Goal: Check status: Check status

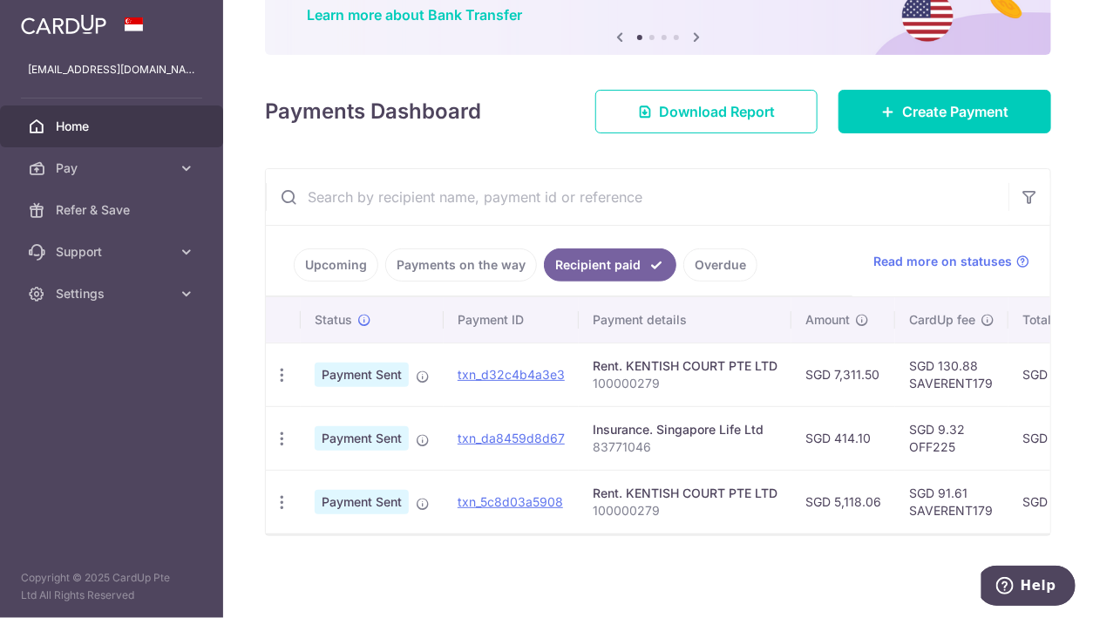
scroll to position [0, 415]
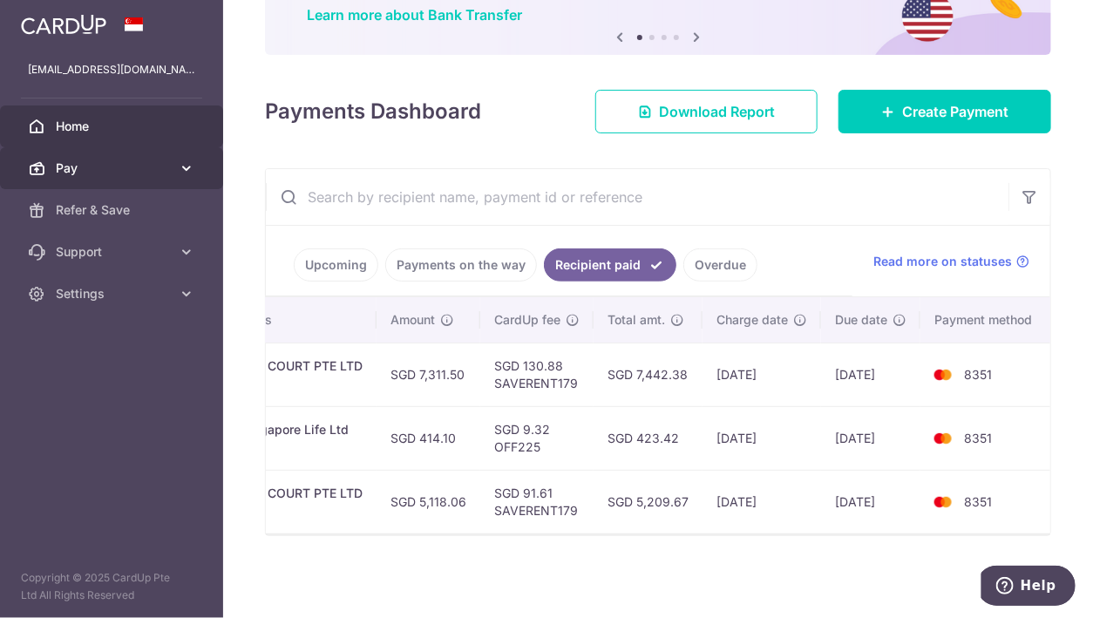
click at [193, 163] on icon at bounding box center [186, 168] width 17 height 17
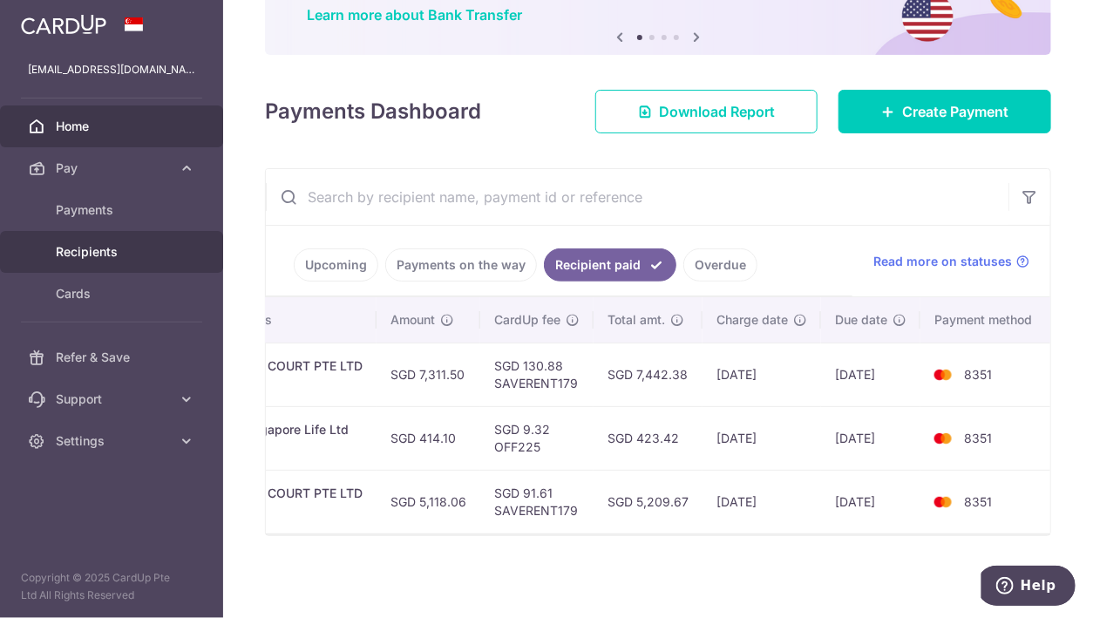
click at [132, 248] on span "Recipients" at bounding box center [113, 251] width 115 height 17
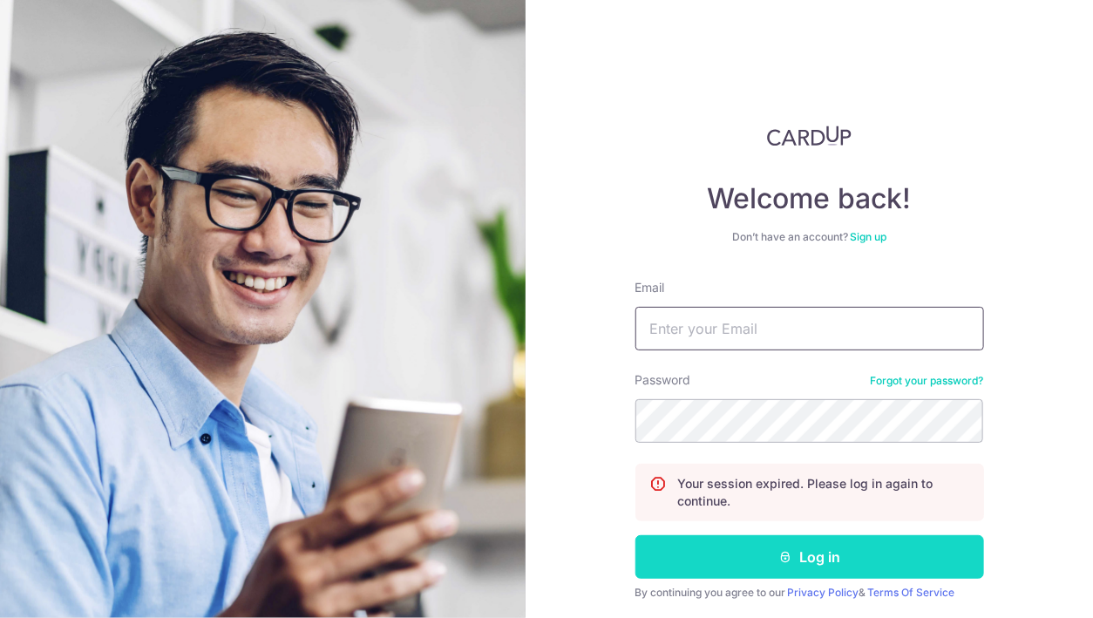
type input "[EMAIL_ADDRESS][DOMAIN_NAME]"
click at [782, 569] on button "Log in" at bounding box center [810, 557] width 349 height 44
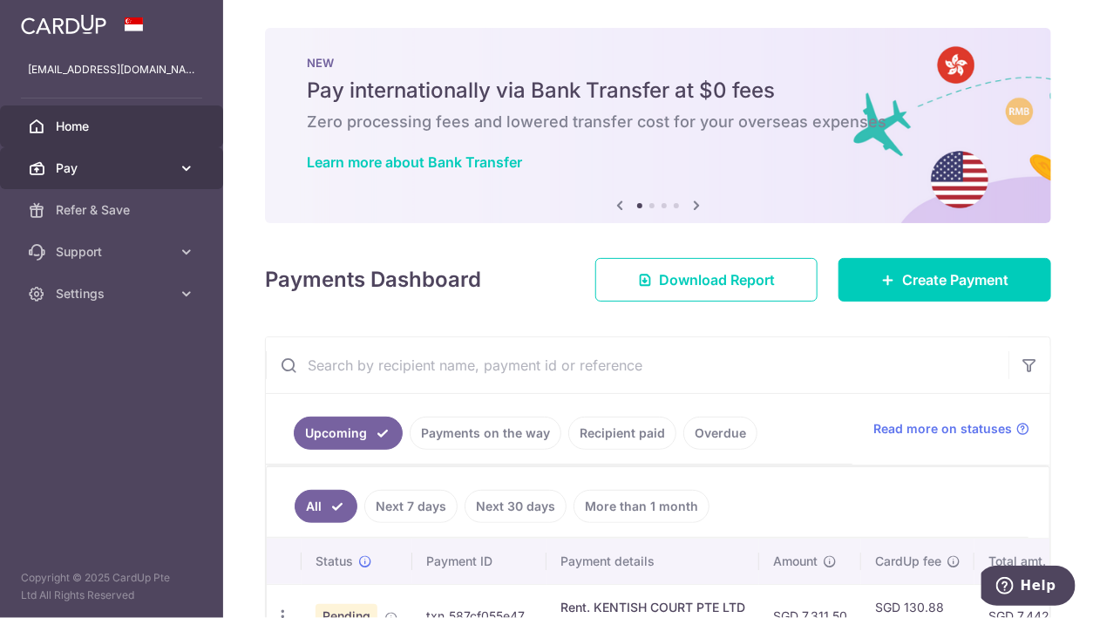
click at [163, 166] on span "Pay" at bounding box center [113, 168] width 115 height 17
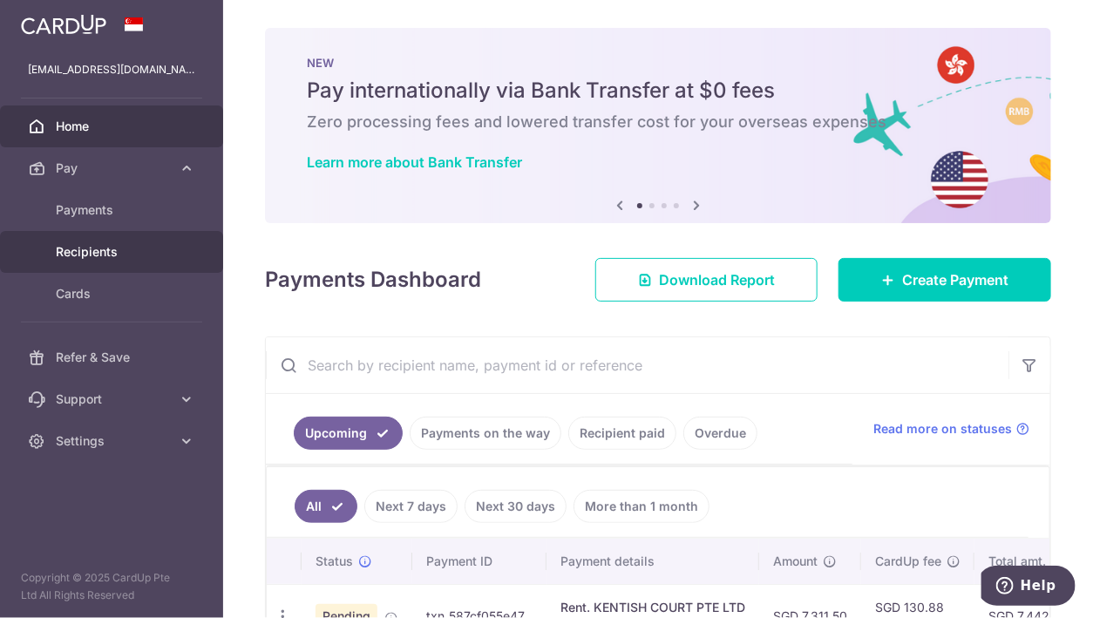
click at [106, 261] on link "Recipients" at bounding box center [111, 252] width 223 height 42
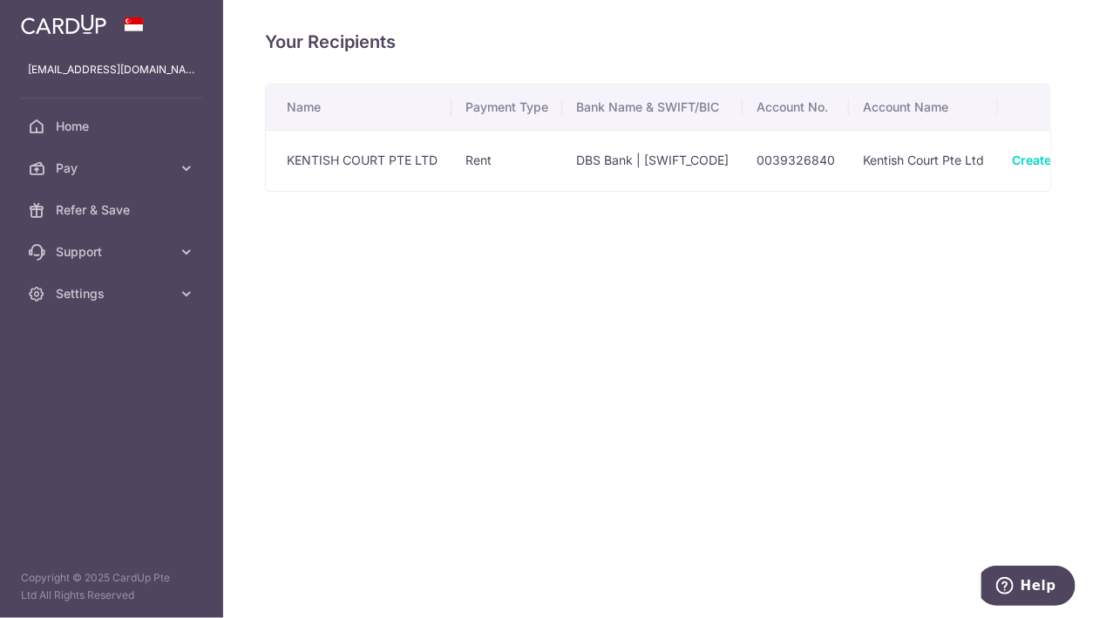
click at [407, 411] on div "Your Recipients Name Payment Type Bank Name & SWIFT/BIC Account No. Account Nam…" at bounding box center [658, 309] width 870 height 618
click at [184, 165] on icon at bounding box center [186, 168] width 17 height 17
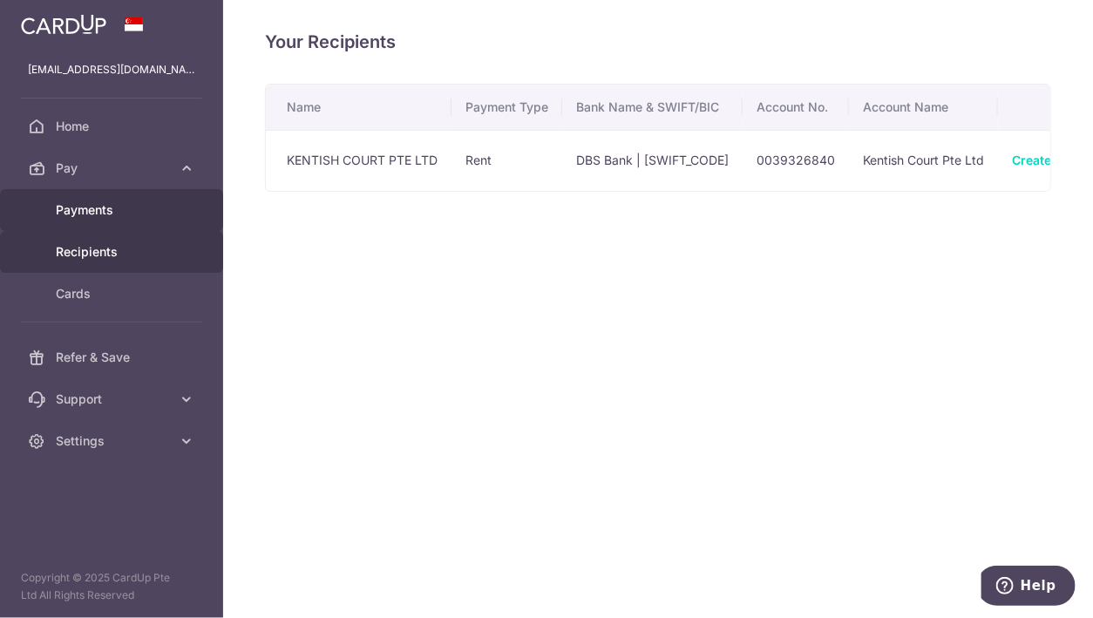
click at [113, 213] on span "Payments" at bounding box center [113, 209] width 115 height 17
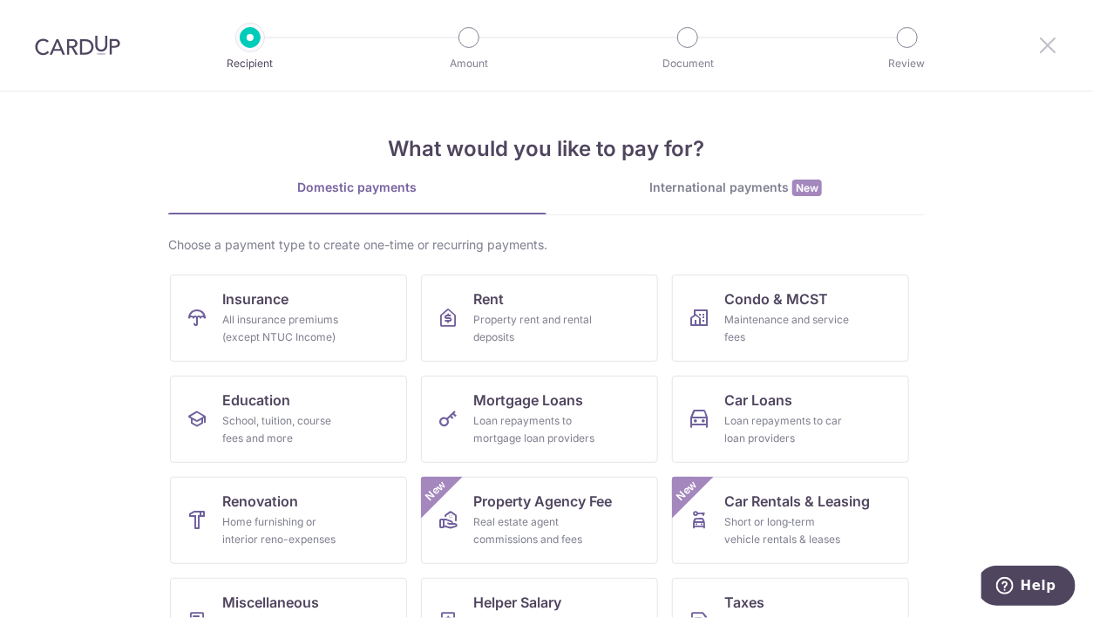
click at [1050, 47] on icon at bounding box center [1047, 45] width 21 height 22
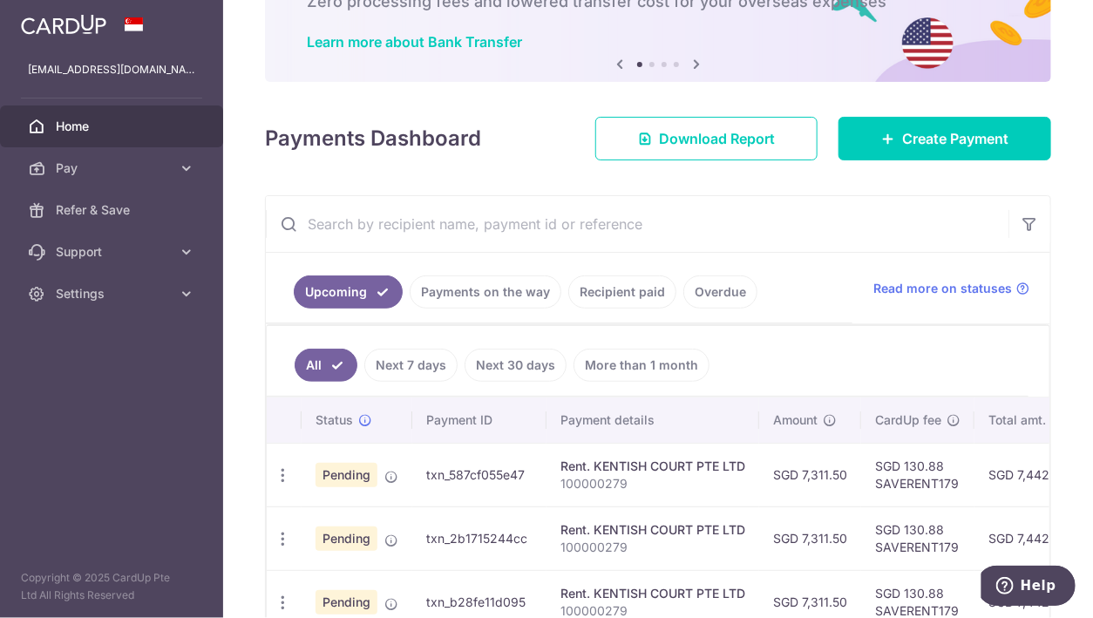
scroll to position [124, 0]
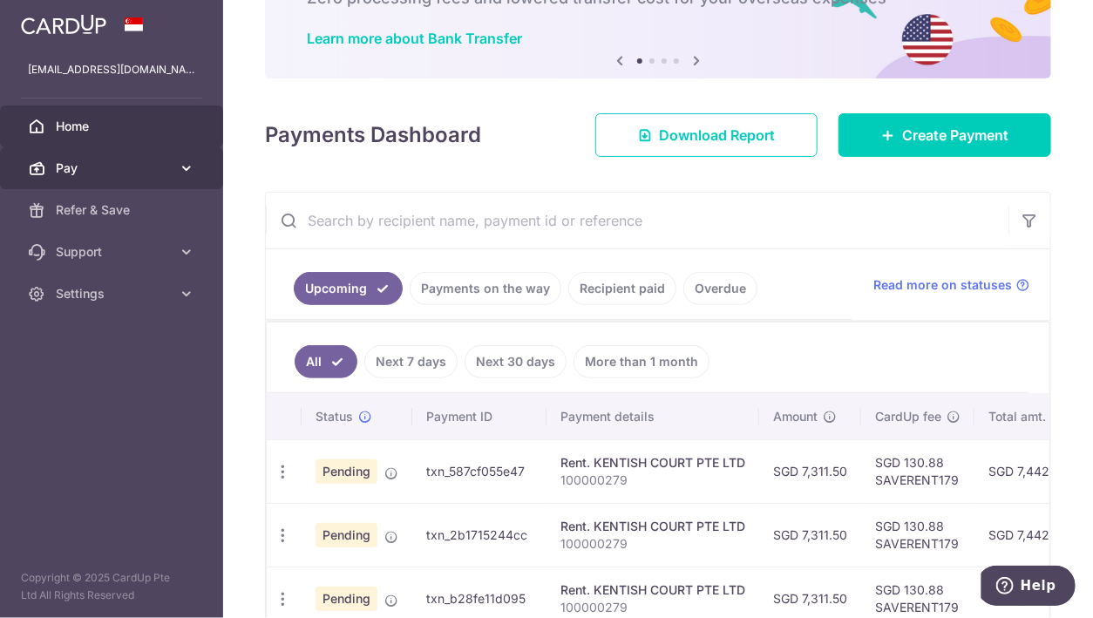
click at [176, 174] on link "Pay" at bounding box center [111, 168] width 223 height 42
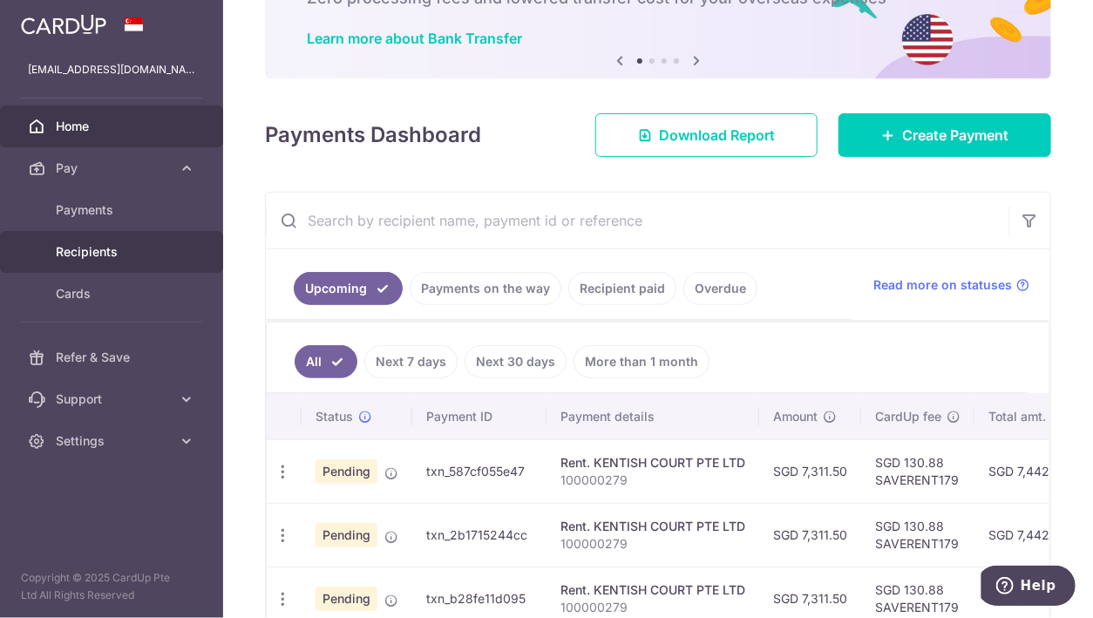
click at [110, 245] on span "Recipients" at bounding box center [113, 251] width 115 height 17
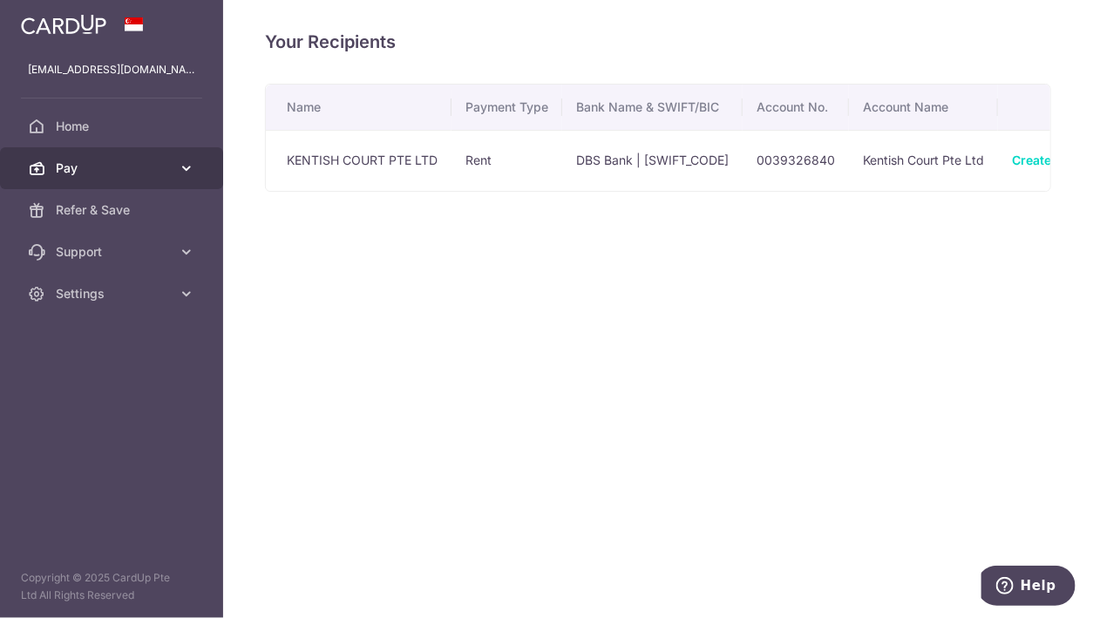
click at [194, 170] on icon at bounding box center [186, 168] width 17 height 17
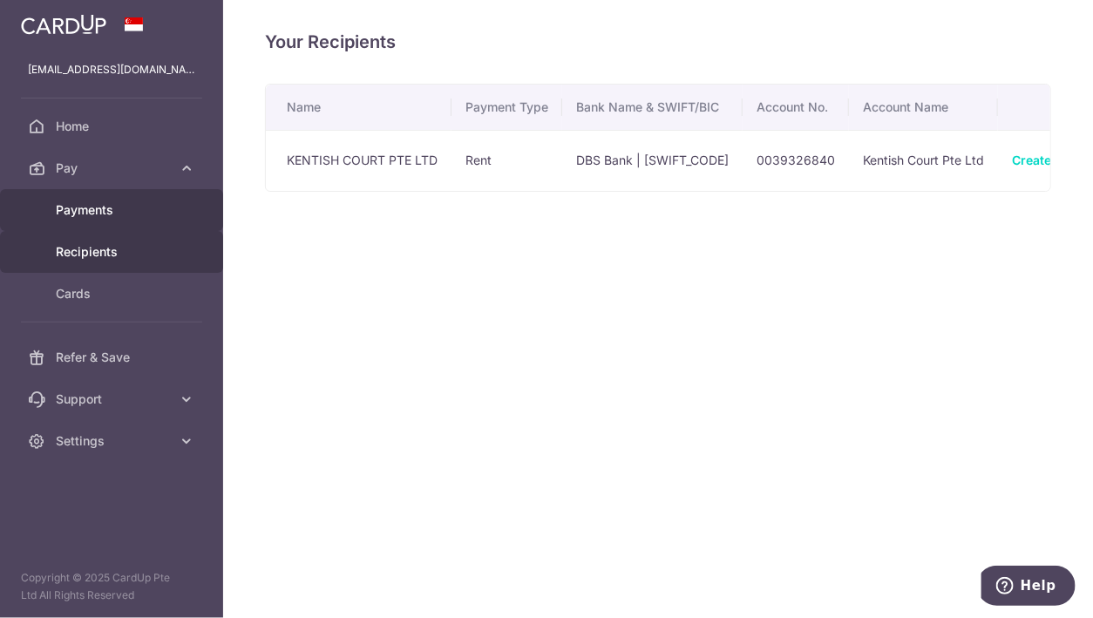
click at [124, 213] on span "Payments" at bounding box center [113, 209] width 115 height 17
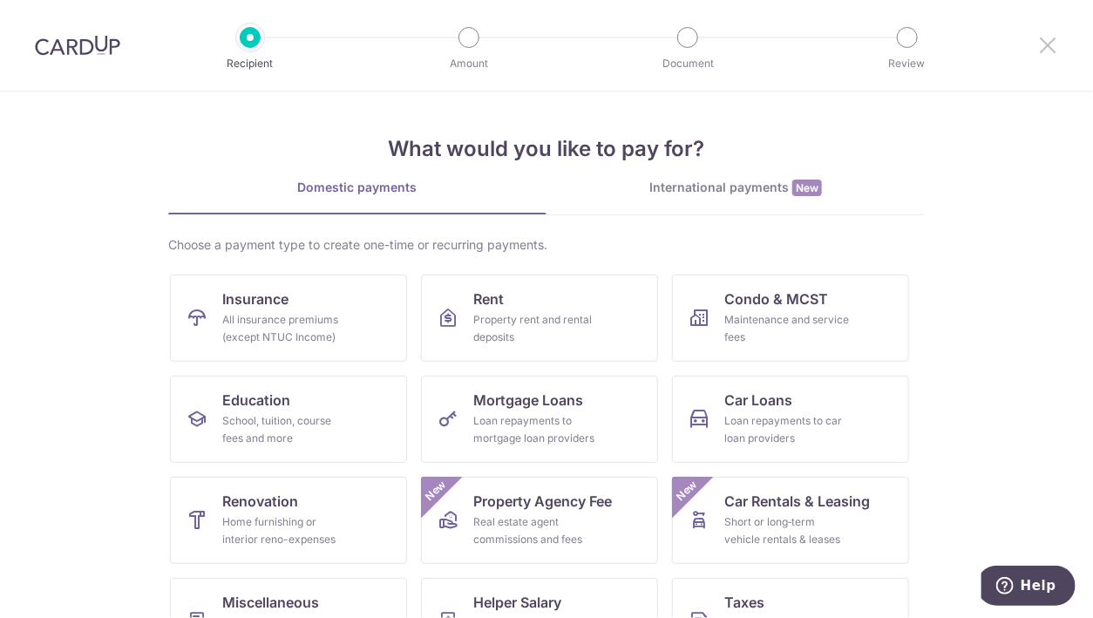
click at [1045, 44] on icon at bounding box center [1047, 45] width 21 height 22
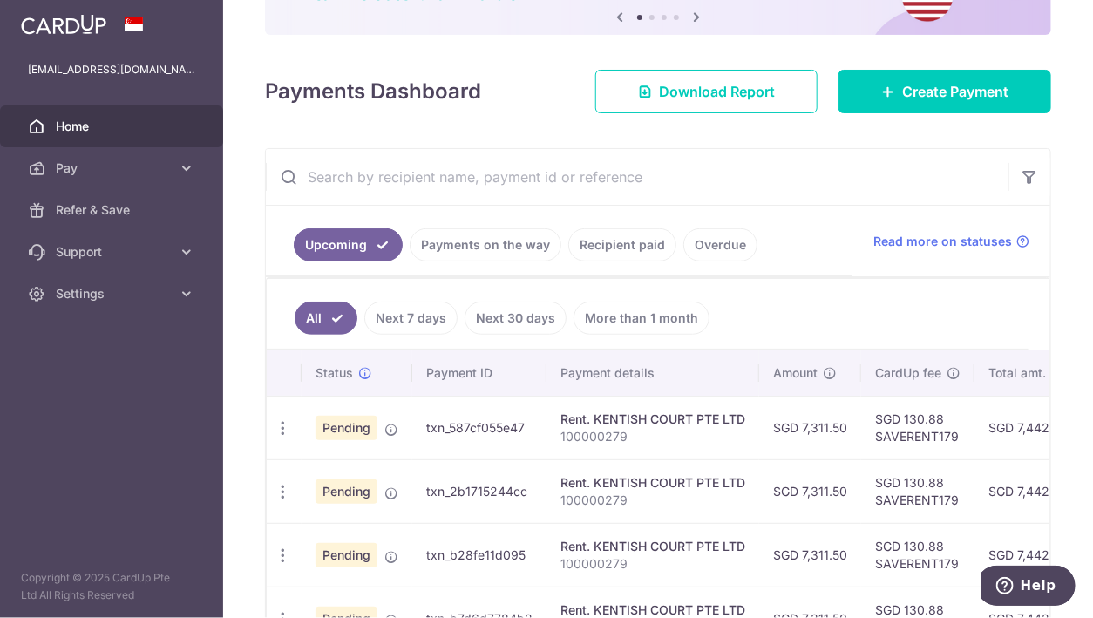
scroll to position [168, 0]
click at [610, 241] on link "Recipient paid" at bounding box center [622, 244] width 108 height 33
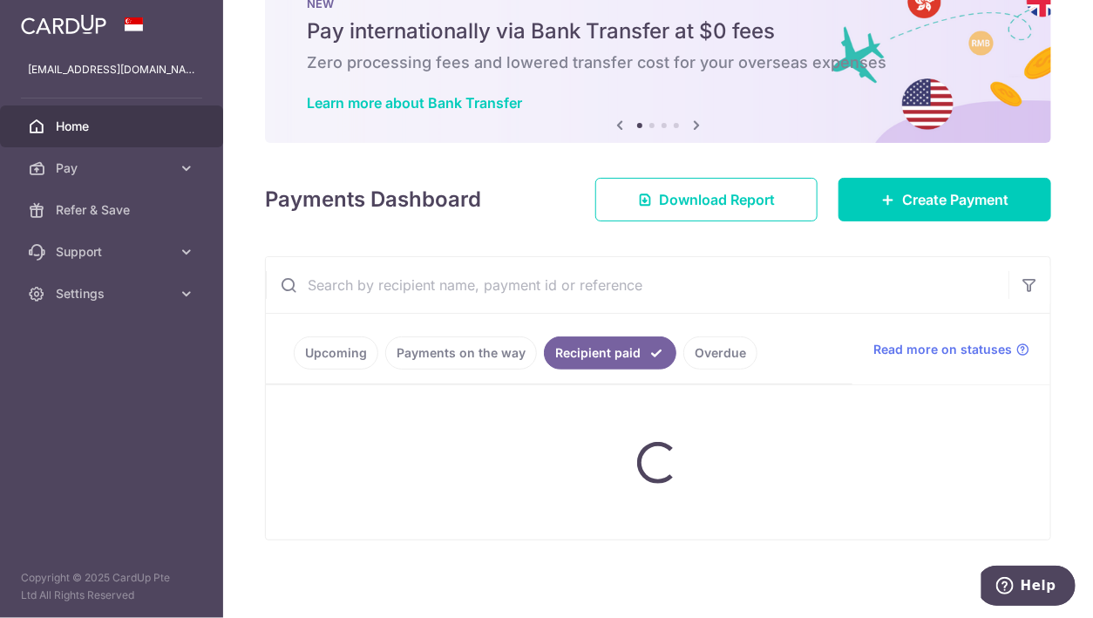
scroll to position [150, 0]
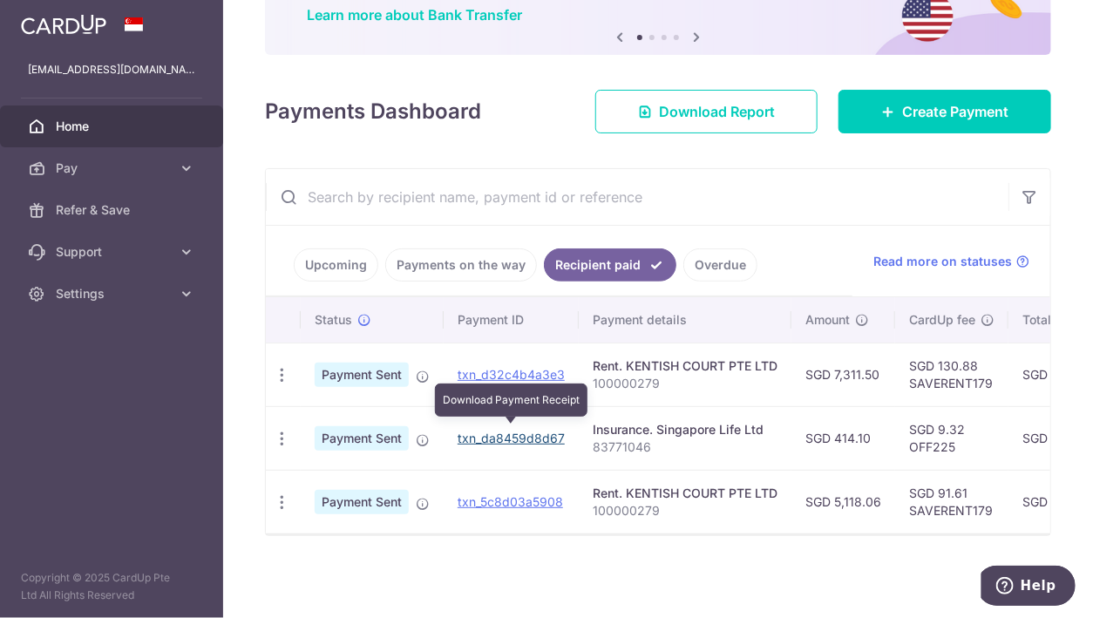
click at [505, 431] on link "txn_da8459d8d67" at bounding box center [511, 438] width 107 height 15
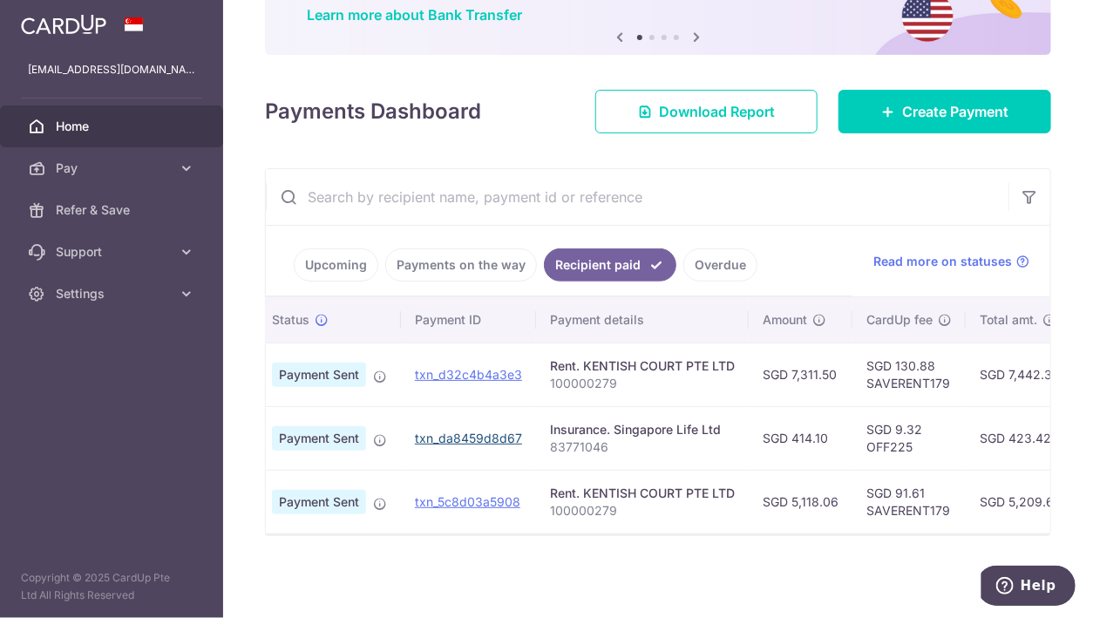
scroll to position [0, 42]
click at [560, 439] on p "83771046" at bounding box center [643, 447] width 185 height 17
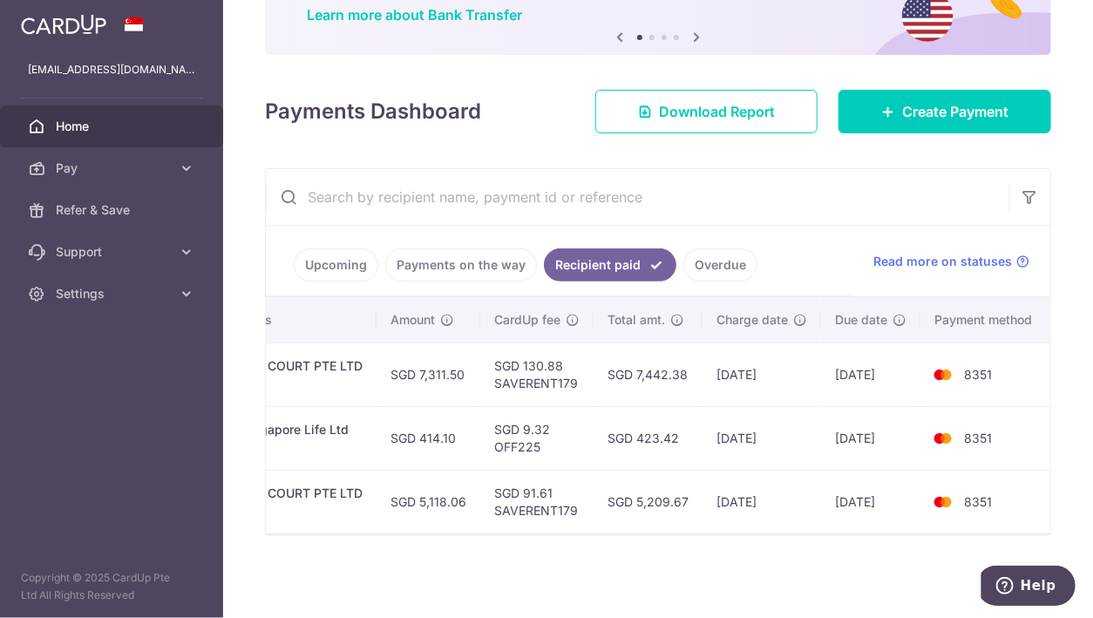
scroll to position [0, 396]
